Goal: Information Seeking & Learning: Find specific fact

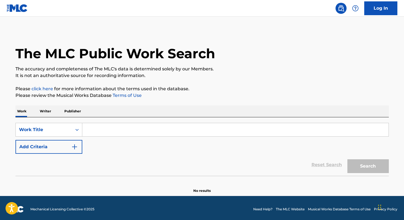
click at [49, 111] on p "Writer" at bounding box center [45, 111] width 15 height 12
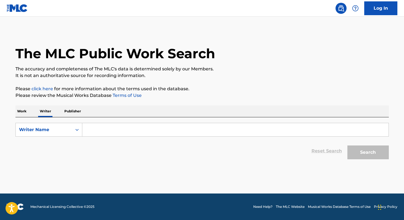
click at [104, 133] on input "Search Form" at bounding box center [235, 129] width 306 height 13
paste input "[PERSON_NAME]"
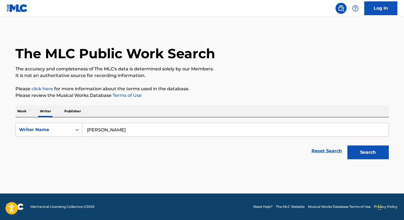
type input "[PERSON_NAME]"
click at [26, 112] on p "Work" at bounding box center [21, 111] width 13 height 12
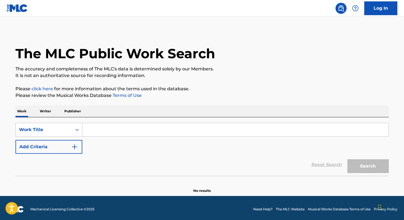
click at [102, 132] on input "Search Form" at bounding box center [235, 129] width 306 height 13
paste input "meu cavalo è forte"
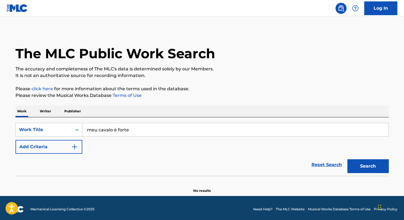
click at [114, 130] on input "meu cavalo è forte" at bounding box center [235, 129] width 306 height 13
type input "meu cavalo e forte"
click at [114, 144] on span "Search Form" at bounding box center [113, 141] width 1 height 5
click at [380, 166] on button "Search" at bounding box center [367, 166] width 41 height 14
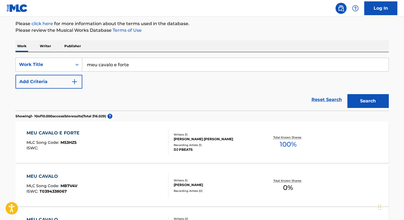
scroll to position [68, 0]
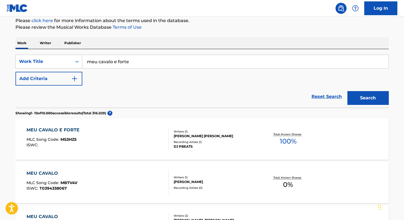
click at [284, 142] on span "100 %" at bounding box center [288, 141] width 17 height 10
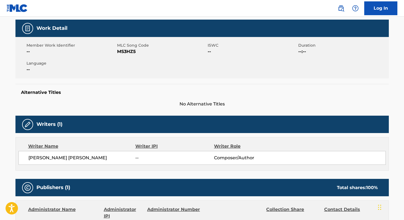
scroll to position [76, 0]
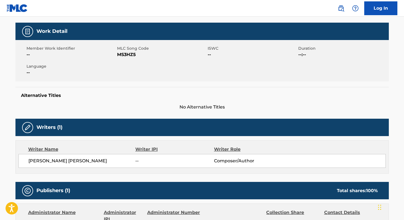
click at [32, 162] on span "[PERSON_NAME] [PERSON_NAME]" at bounding box center [81, 161] width 107 height 7
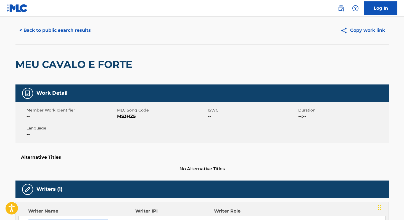
scroll to position [0, 0]
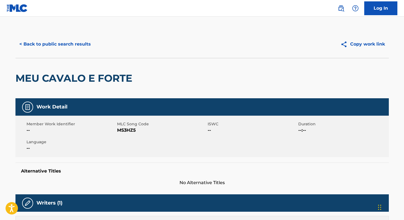
click at [58, 47] on button "< Back to public search results" at bounding box center [54, 44] width 79 height 14
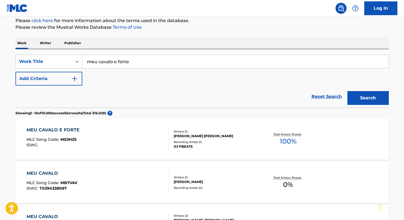
click at [43, 43] on p "Writer" at bounding box center [45, 43] width 15 height 12
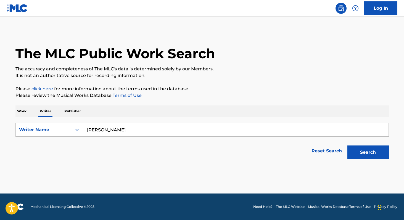
click at [154, 129] on input "[PERSON_NAME]" at bounding box center [235, 129] width 306 height 13
paste input "[PERSON_NAME] da Silv"
type input "[PERSON_NAME]"
click at [347, 146] on button "Search" at bounding box center [367, 153] width 41 height 14
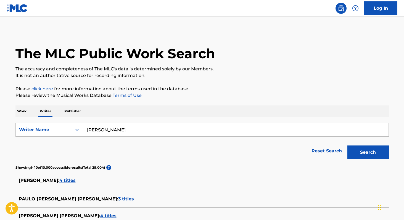
click at [26, 111] on p "Work" at bounding box center [21, 111] width 13 height 12
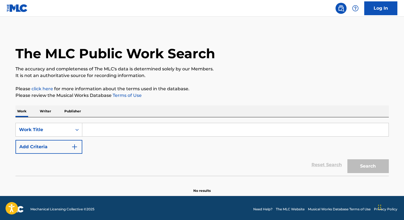
click at [42, 112] on p "Writer" at bounding box center [45, 111] width 15 height 12
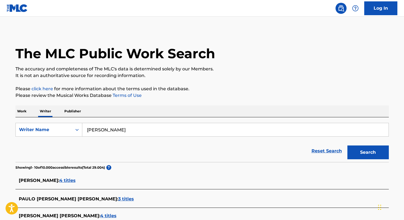
click at [110, 130] on input "[PERSON_NAME]" at bounding box center [235, 129] width 306 height 13
paste input "[PERSON_NAME] Laranjeir"
click at [347, 146] on button "Search" at bounding box center [367, 153] width 41 height 14
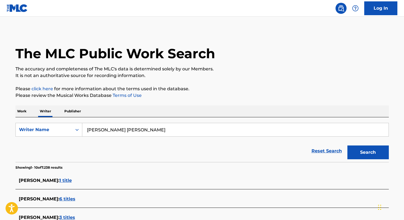
paste input "[PERSON_NAME] Nassur"
click at [347, 146] on button "Search" at bounding box center [367, 153] width 41 height 14
paste input "elielton [PERSON_NAME]"
paste input "[PERSON_NAME] [PERSON_NAME]"
click at [93, 130] on input "[PERSON_NAME] [PERSON_NAME]" at bounding box center [235, 129] width 306 height 13
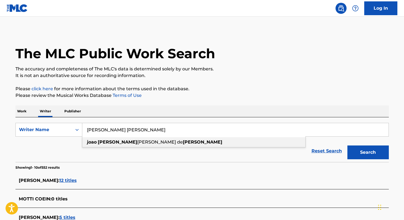
click at [109, 143] on strong "[PERSON_NAME]" at bounding box center [117, 141] width 39 height 5
type input "[PERSON_NAME] [PERSON_NAME]"
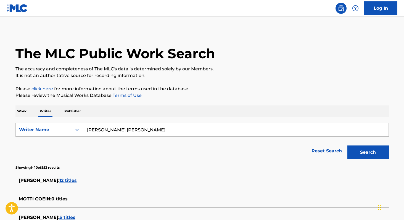
click at [381, 153] on button "Search" at bounding box center [367, 153] width 41 height 14
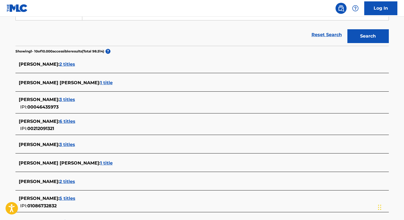
scroll to position [117, 0]
click at [110, 83] on span "1 title" at bounding box center [106, 82] width 12 height 5
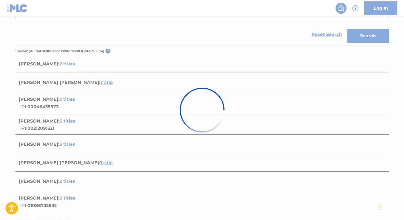
scroll to position [63, 0]
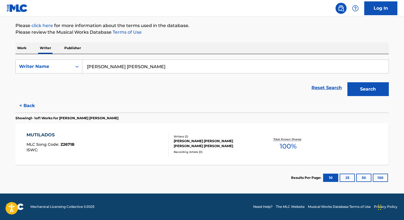
click at [290, 147] on span "100 %" at bounding box center [288, 146] width 17 height 10
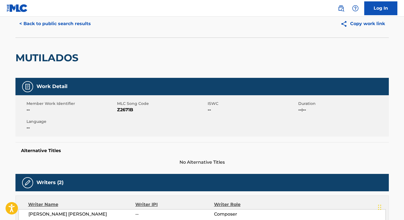
scroll to position [20, 0]
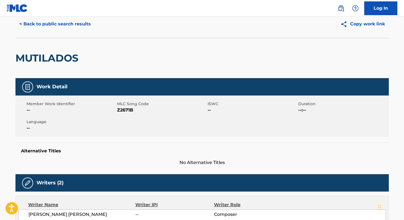
click at [36, 54] on h2 "MUTILADOS" at bounding box center [48, 58] width 66 height 12
copy h2 "MUTILADOS"
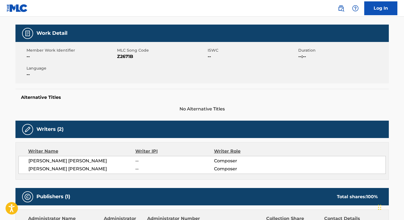
scroll to position [77, 0]
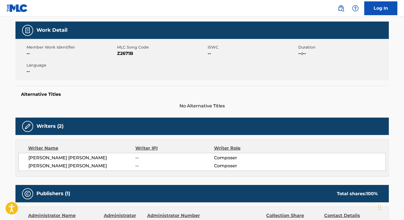
click at [36, 166] on span "[PERSON_NAME] [PERSON_NAME]" at bounding box center [81, 166] width 107 height 7
copy div "[PERSON_NAME] [PERSON_NAME]"
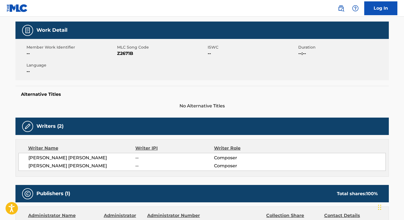
click at [118, 52] on span "Z2671B" at bounding box center [161, 53] width 89 height 7
copy span "Z2671B"
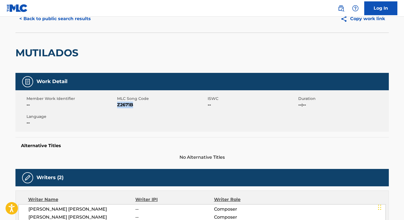
scroll to position [0, 0]
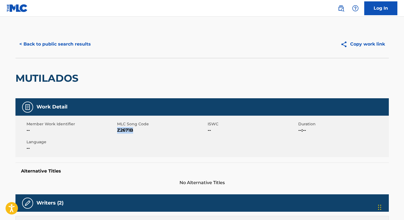
click at [55, 39] on button "< Back to public search results" at bounding box center [54, 44] width 79 height 14
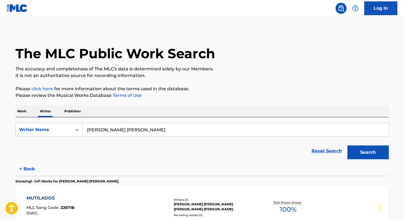
click at [24, 114] on p "Work" at bounding box center [21, 111] width 13 height 12
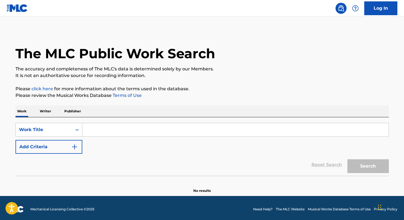
click at [96, 133] on input "Search Form" at bounding box center [235, 129] width 306 height 13
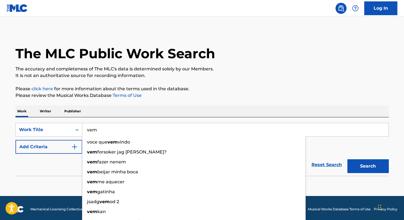
type input "vem"
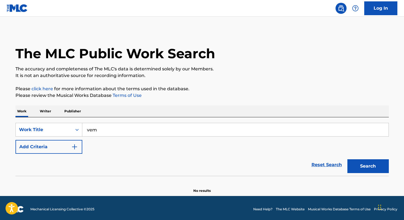
click at [114, 104] on div "The MLC Public Work Search The accuracy and completeness of The MLC's data is d…" at bounding box center [202, 111] width 387 height 163
click at [55, 150] on button "Add Criteria" at bounding box center [48, 147] width 67 height 14
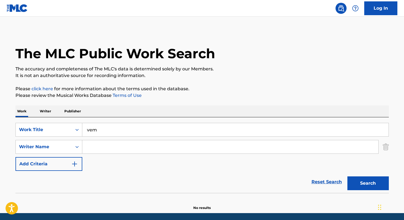
click at [88, 153] on input "Search Form" at bounding box center [230, 146] width 296 height 13
paste input "[PERSON_NAME] De la [PERSON_NAME]"
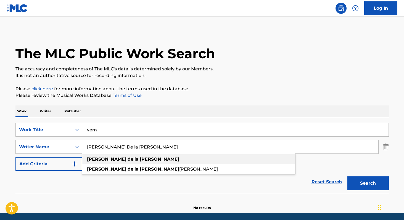
click at [99, 161] on strong "[PERSON_NAME]" at bounding box center [106, 159] width 39 height 5
type input "[PERSON_NAME] de la [PERSON_NAME]"
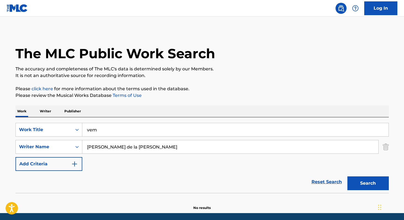
click at [370, 180] on button "Search" at bounding box center [367, 183] width 41 height 14
click at [45, 112] on p "Writer" at bounding box center [45, 111] width 15 height 12
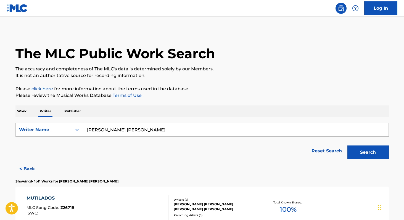
click at [157, 126] on input "[PERSON_NAME] [PERSON_NAME]" at bounding box center [235, 129] width 306 height 13
paste input "[PERSON_NAME] De la Ros"
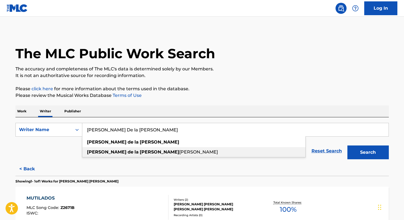
click at [179, 150] on span "[PERSON_NAME]" at bounding box center [198, 151] width 39 height 5
type input "[PERSON_NAME] de la [PERSON_NAME]"
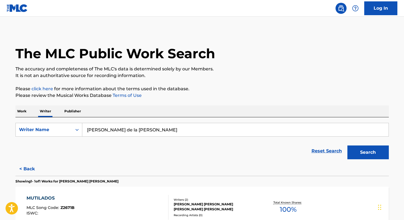
click at [379, 153] on button "Search" at bounding box center [367, 153] width 41 height 14
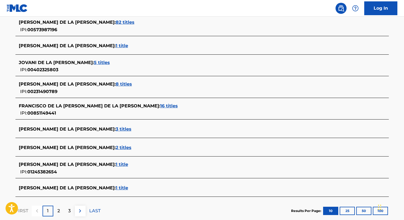
scroll to position [175, 0]
click at [116, 164] on span "1 title" at bounding box center [122, 164] width 12 height 5
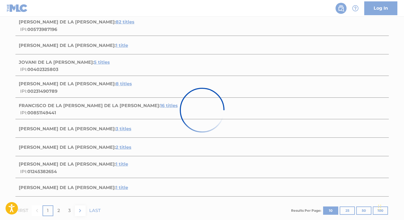
scroll to position [63, 0]
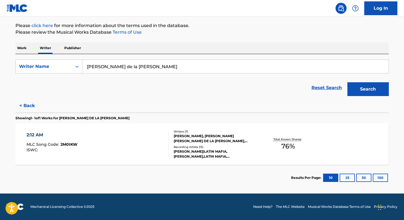
click at [285, 149] on span "76 %" at bounding box center [288, 146] width 14 height 10
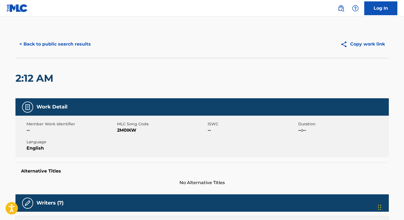
click at [47, 41] on button "< Back to public search results" at bounding box center [54, 44] width 79 height 14
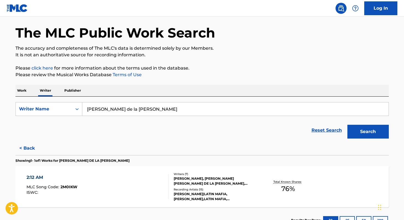
scroll to position [21, 0]
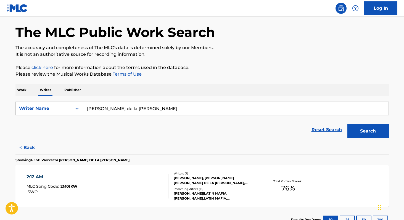
click at [374, 133] on button "Search" at bounding box center [367, 131] width 41 height 14
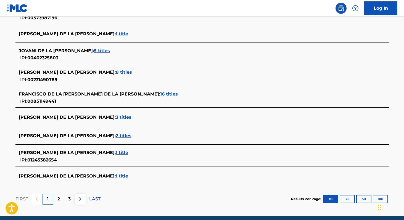
scroll to position [187, 0]
click at [122, 176] on span "1 title" at bounding box center [122, 176] width 12 height 5
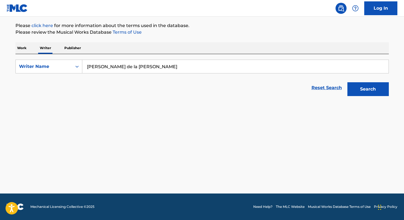
scroll to position [63, 0]
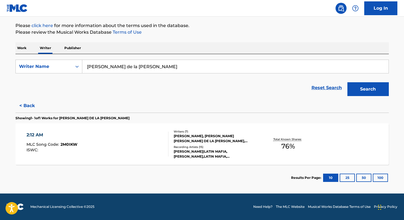
click at [29, 106] on button "< Back" at bounding box center [31, 106] width 33 height 14
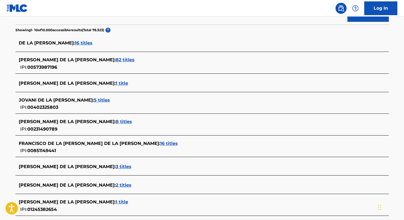
scroll to position [136, 0]
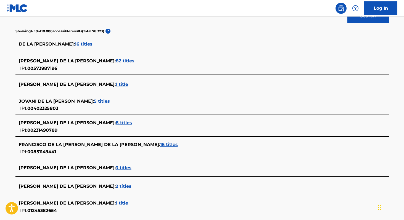
click at [116, 167] on span "3 titles" at bounding box center [124, 167] width 16 height 5
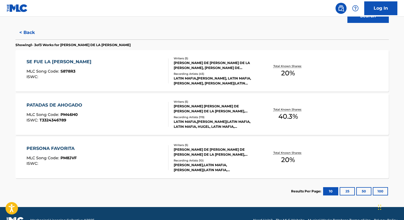
click at [286, 77] on span "20 %" at bounding box center [288, 73] width 14 height 10
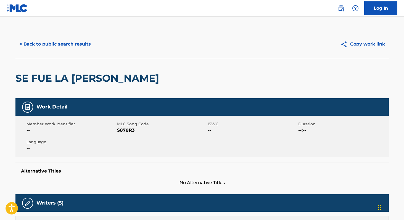
click at [74, 46] on button "< Back to public search results" at bounding box center [54, 44] width 79 height 14
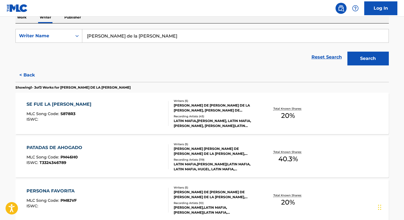
scroll to position [94, 0]
click at [282, 158] on span "40.3 %" at bounding box center [288, 159] width 20 height 10
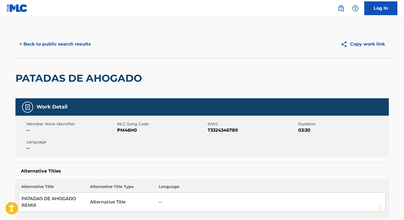
click at [53, 45] on button "< Back to public search results" at bounding box center [54, 44] width 79 height 14
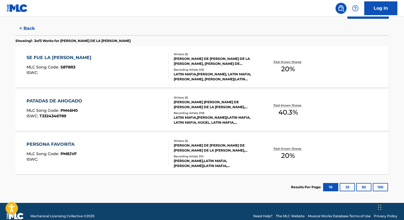
scroll to position [150, 0]
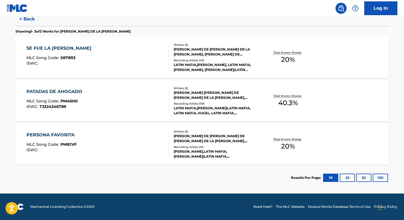
click at [282, 148] on span "20 %" at bounding box center [288, 146] width 14 height 10
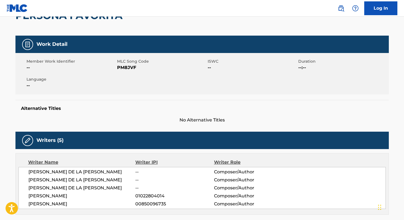
scroll to position [6, 0]
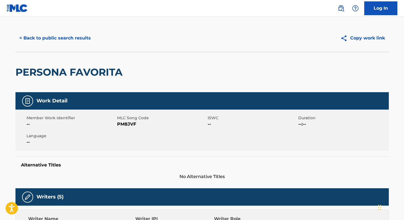
click at [56, 38] on button "< Back to public search results" at bounding box center [54, 38] width 79 height 14
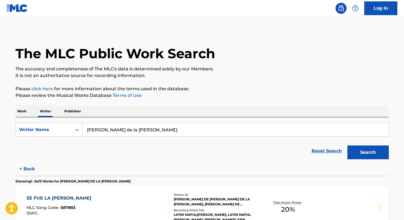
click at [163, 128] on input "[PERSON_NAME] de la [PERSON_NAME]" at bounding box center [235, 129] width 306 height 13
paste input "[PERSON_NAME] De la [PERSON_NAME]"
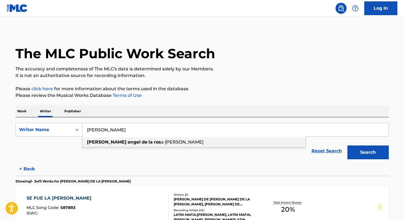
click at [161, 143] on span "a [PERSON_NAME]" at bounding box center [182, 141] width 43 height 5
type input "[PERSON_NAME] de la [PERSON_NAME]"
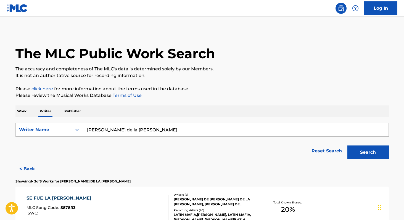
click at [355, 156] on button "Search" at bounding box center [367, 153] width 41 height 14
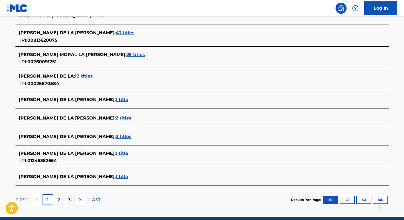
scroll to position [181, 0]
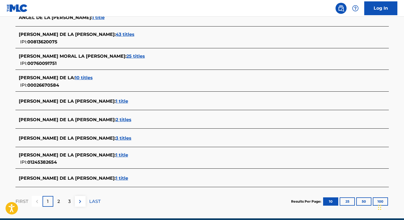
click at [116, 119] on span "2 titles" at bounding box center [124, 119] width 16 height 5
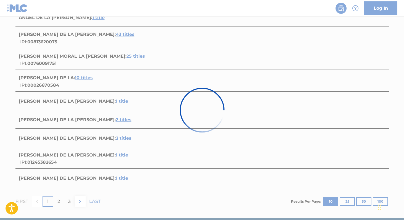
scroll to position [107, 0]
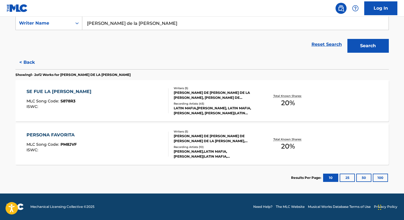
click at [286, 149] on span "20 %" at bounding box center [288, 146] width 14 height 10
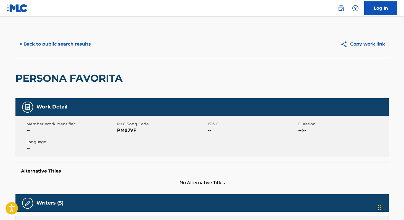
click at [67, 39] on button "< Back to public search results" at bounding box center [54, 44] width 79 height 14
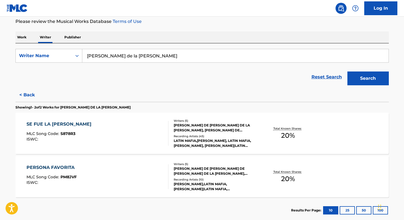
scroll to position [82, 0]
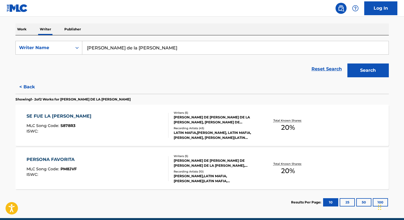
click at [274, 128] on div "Total Known Shares: 20 %" at bounding box center [288, 125] width 62 height 17
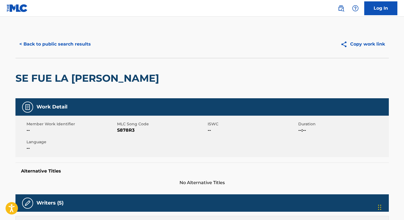
click at [53, 47] on button "< Back to public search results" at bounding box center [54, 44] width 79 height 14
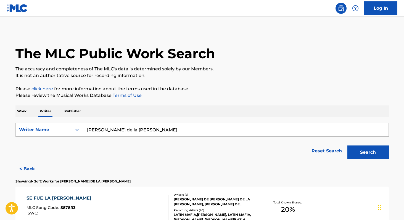
click at [168, 132] on input "[PERSON_NAME] de la [PERSON_NAME]" at bounding box center [235, 129] width 306 height 13
paste input "[PERSON_NAME] [PERSON_NAME]"
click at [371, 148] on button "Search" at bounding box center [367, 153] width 41 height 14
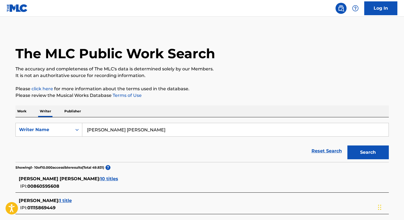
click at [139, 125] on input "[PERSON_NAME] [PERSON_NAME]" at bounding box center [235, 129] width 306 height 13
click at [138, 127] on input "[PERSON_NAME] [PERSON_NAME]" at bounding box center [235, 129] width 306 height 13
paste input "[PERSON_NAME]"
click at [138, 131] on input "[PERSON_NAME]" at bounding box center [235, 129] width 306 height 13
paste input "Grupo [PERSON_NAME]"
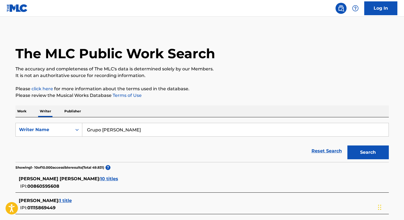
paste input "astón [PERSON_NAME]"
paste input "[PERSON_NAME] [PERSON_NAME]"
type input "[PERSON_NAME] [PERSON_NAME]"
click at [347, 146] on button "Search" at bounding box center [367, 153] width 41 height 14
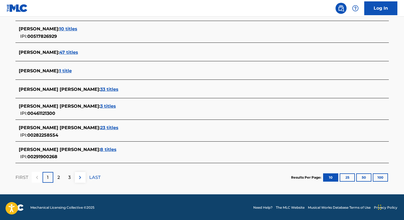
scroll to position [204, 0]
